Goal: Obtain resource: Obtain resource

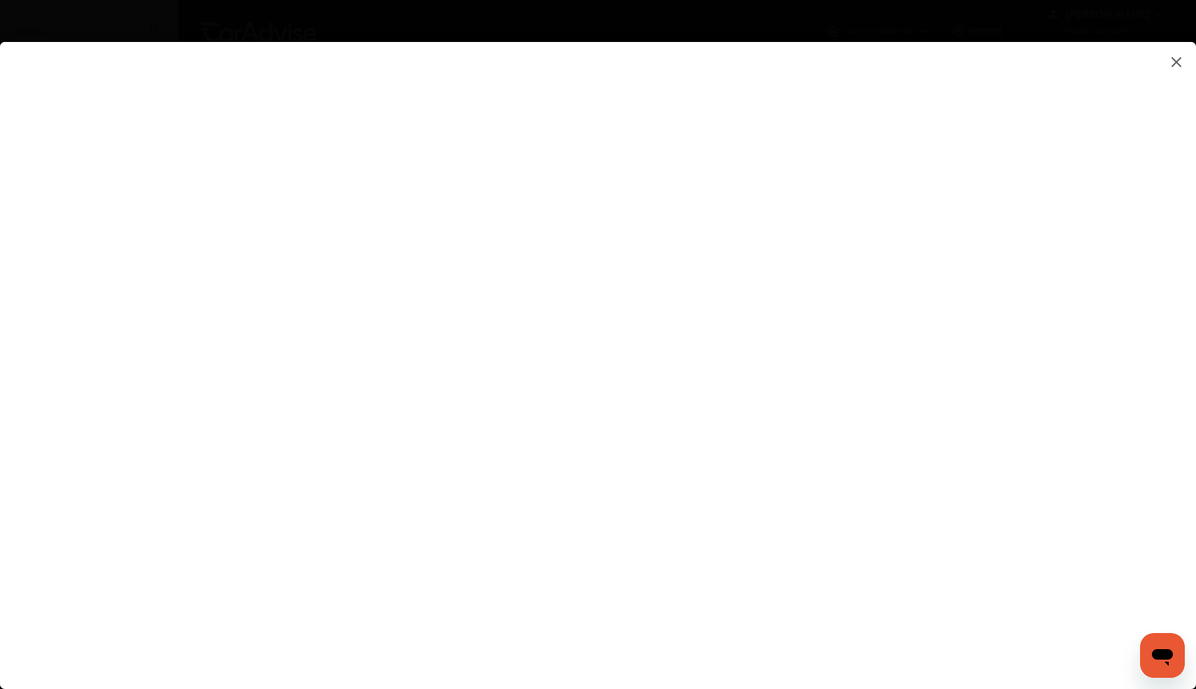
click at [735, 416] on flutter-view at bounding box center [598, 351] width 1196 height 619
click at [735, 420] on input at bounding box center [844, 422] width 291 height 18
type input "**********"
click at [1149, 479] on flutter-view at bounding box center [598, 351] width 1196 height 619
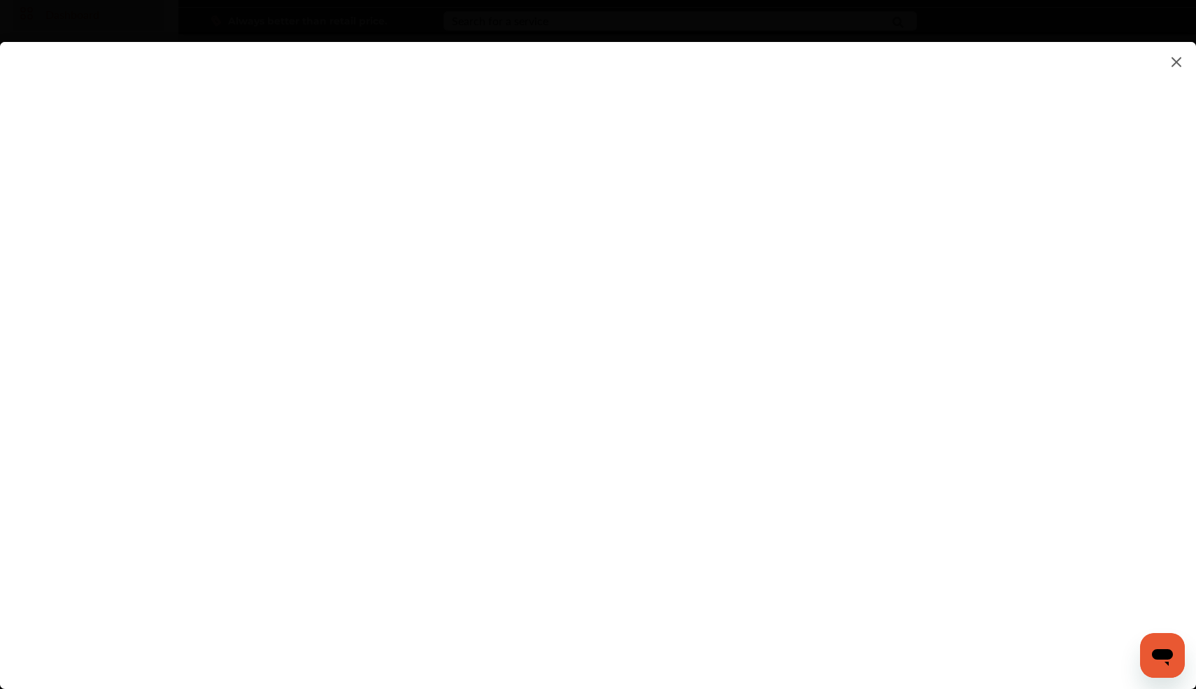
click at [1149, 479] on flutter-view at bounding box center [598, 351] width 1196 height 619
click at [1002, 477] on flutter-view at bounding box center [598, 351] width 1196 height 619
click at [994, 489] on flutter-view at bounding box center [598, 351] width 1196 height 619
click at [995, 510] on flutter-view at bounding box center [598, 351] width 1196 height 619
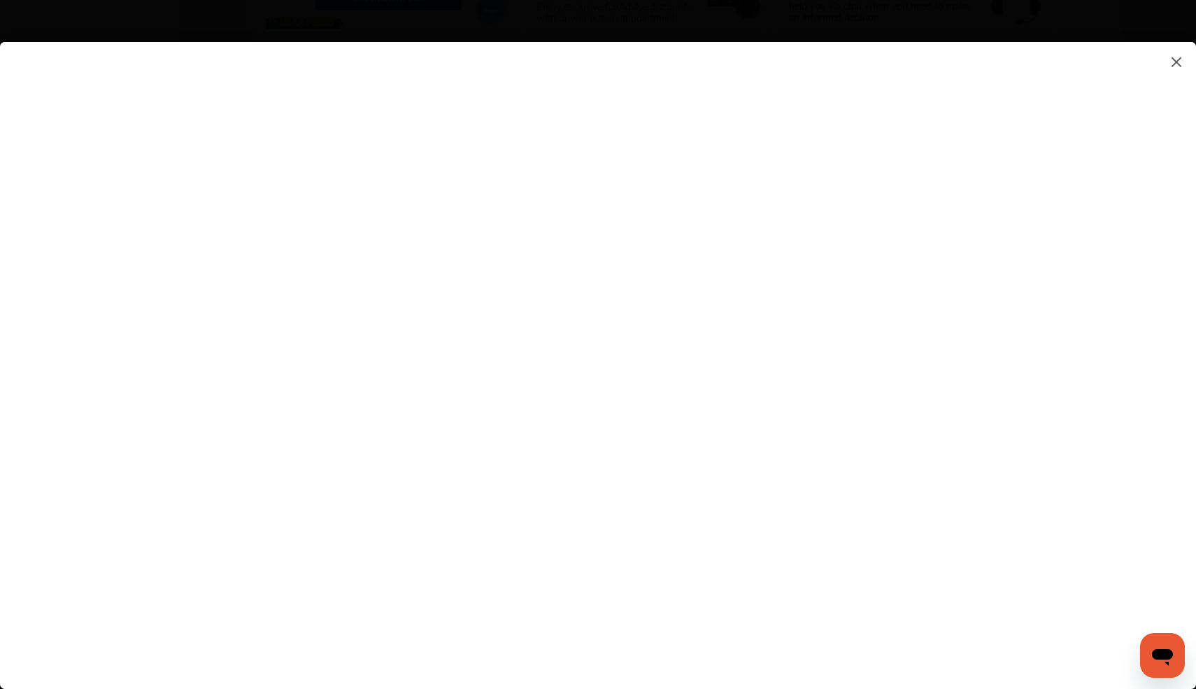
click at [1010, 503] on flutter-view at bounding box center [598, 351] width 1196 height 619
click at [840, 460] on flutter-view at bounding box center [598, 351] width 1196 height 619
type textarea "**********"
click at [833, 594] on flutter-view at bounding box center [598, 351] width 1196 height 619
click at [1152, 506] on flutter-view at bounding box center [598, 351] width 1196 height 619
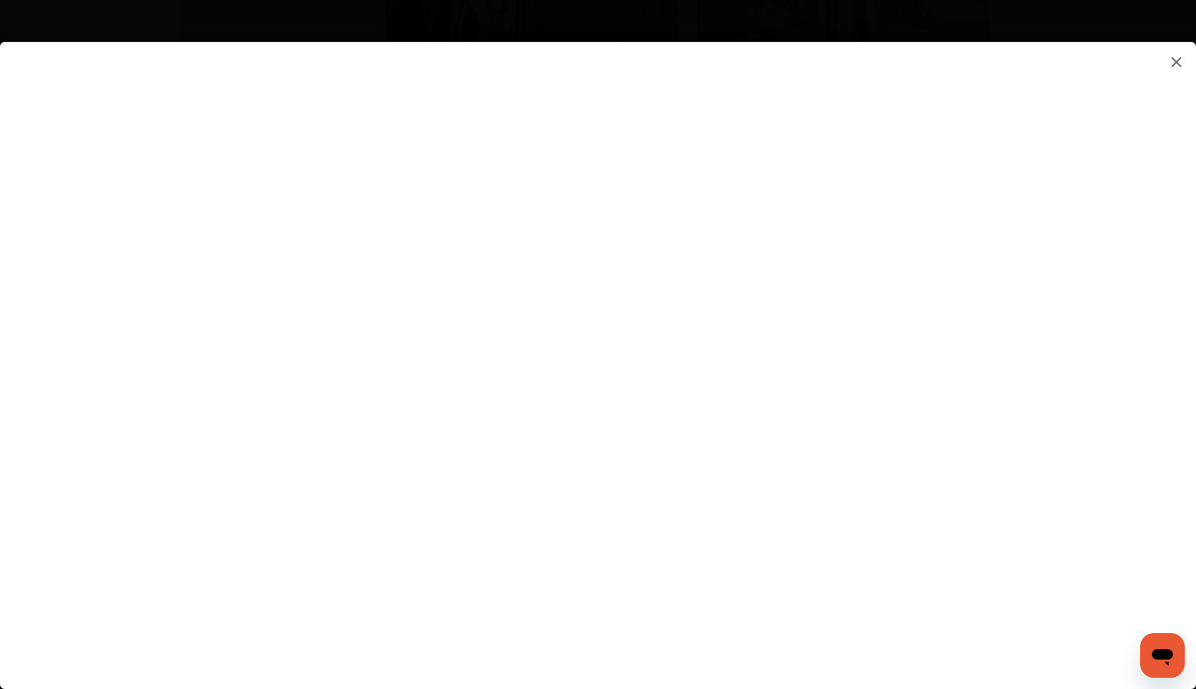
scroll to position [1388, 0]
click at [1185, 640] on flutter-view at bounding box center [598, 351] width 1196 height 619
click at [1012, 428] on flutter-view at bounding box center [598, 351] width 1196 height 619
click at [828, 296] on flutter-view at bounding box center [598, 351] width 1196 height 619
